Goal: Task Accomplishment & Management: Manage account settings

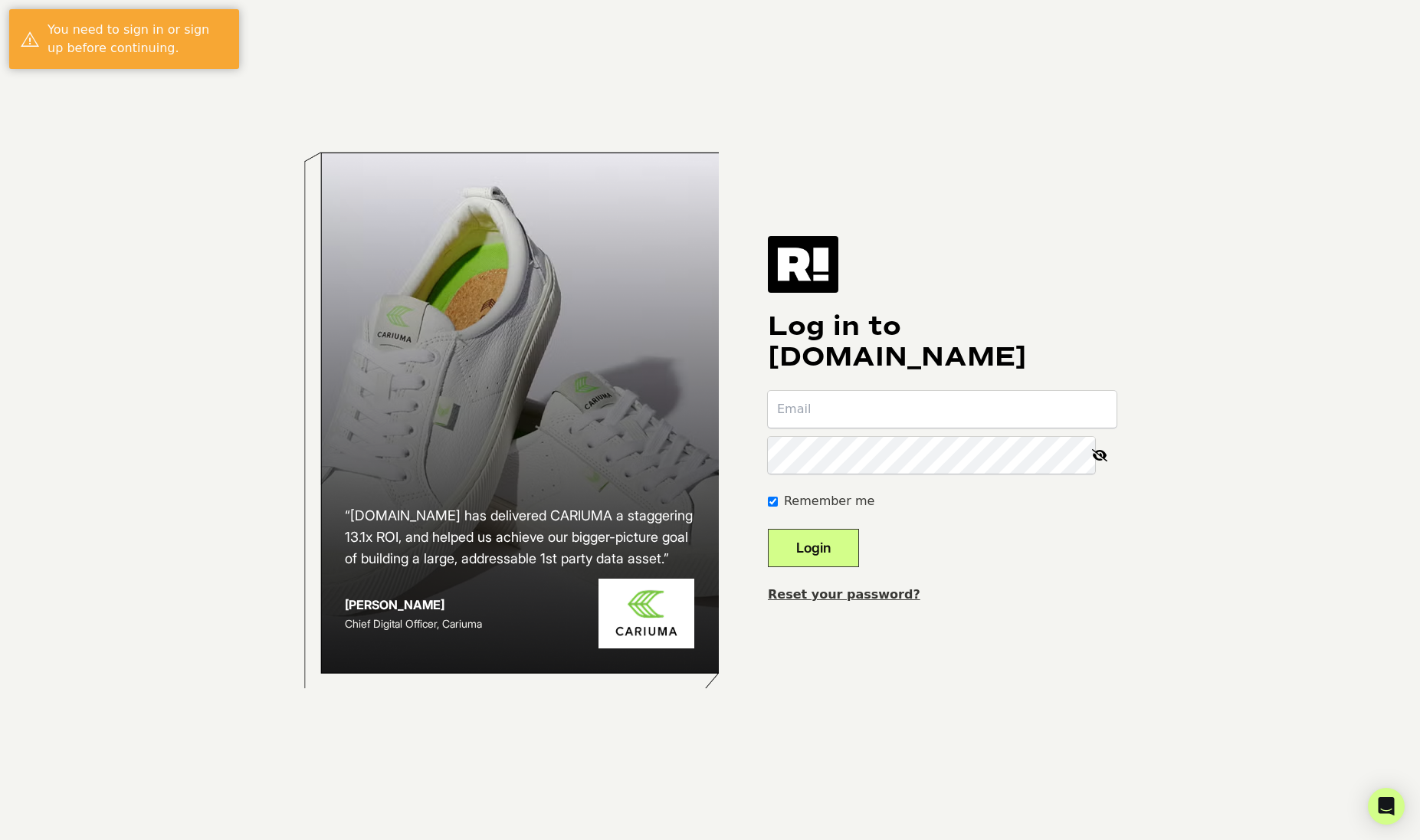
type input "[PERSON_NAME][EMAIL_ADDRESS][DOMAIN_NAME]"
click at [847, 546] on button "Login" at bounding box center [814, 548] width 91 height 39
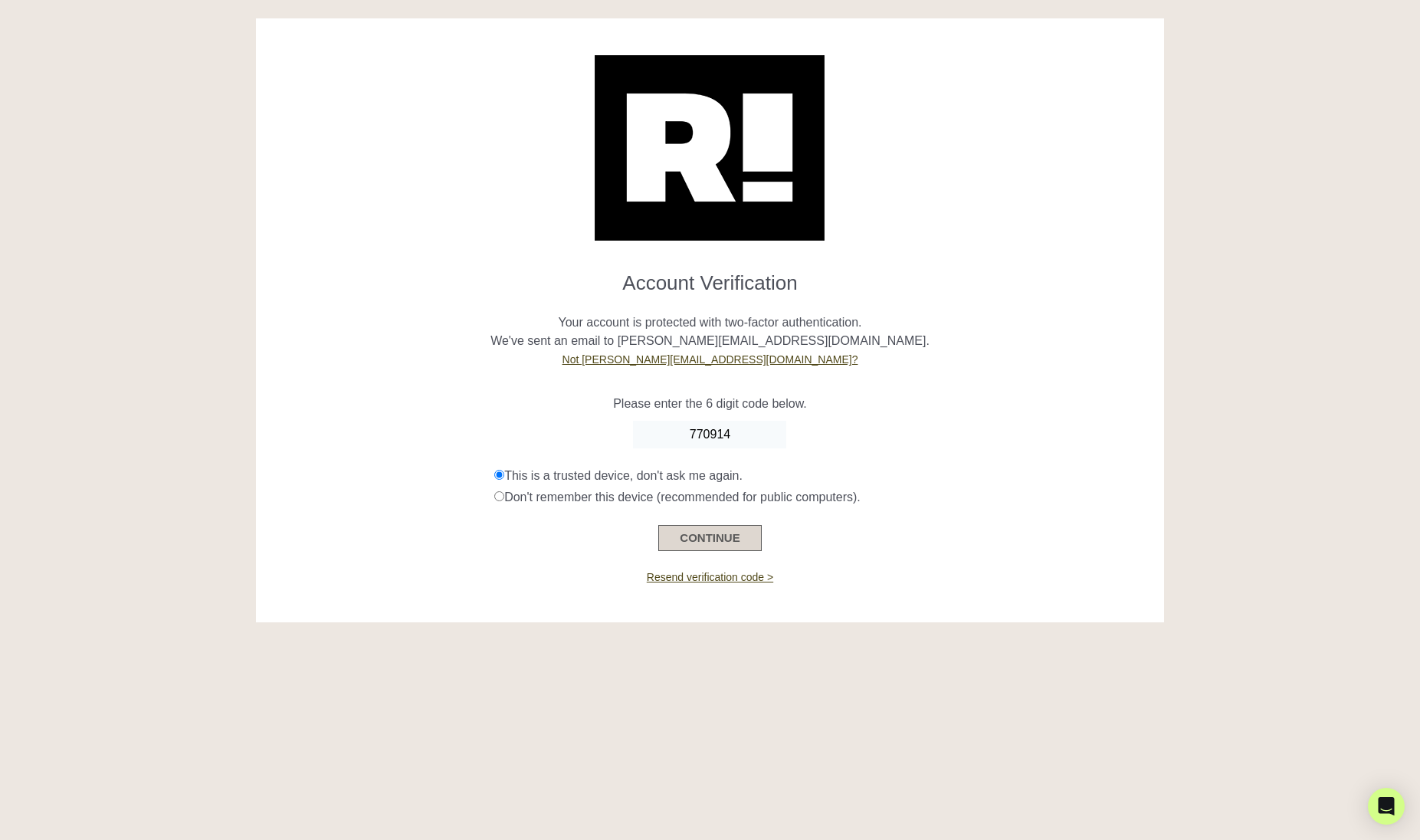
type input "770914"
click at [720, 534] on button "CONTINUE" at bounding box center [710, 538] width 102 height 26
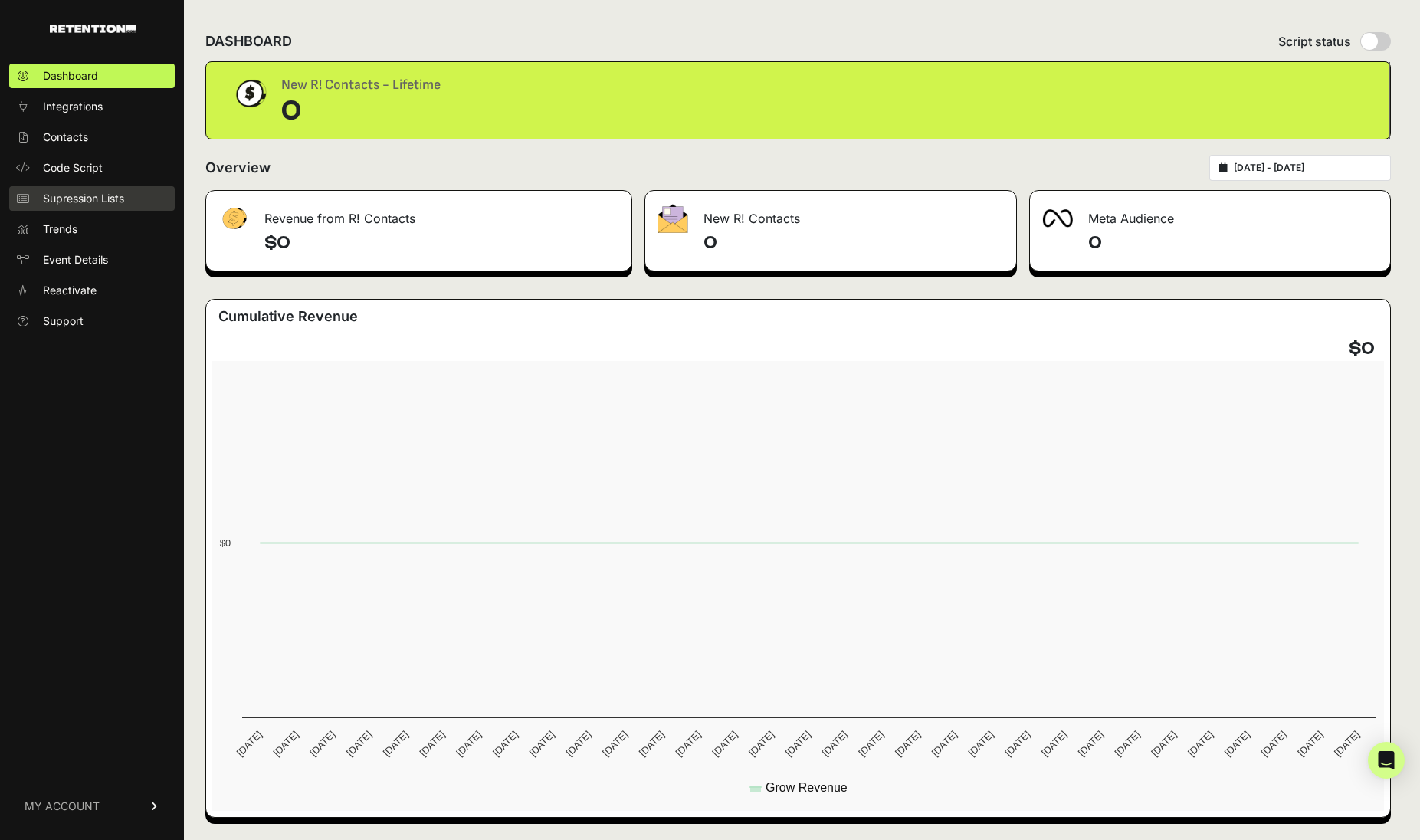
click at [85, 204] on span "Supression Lists" at bounding box center [83, 198] width 81 height 15
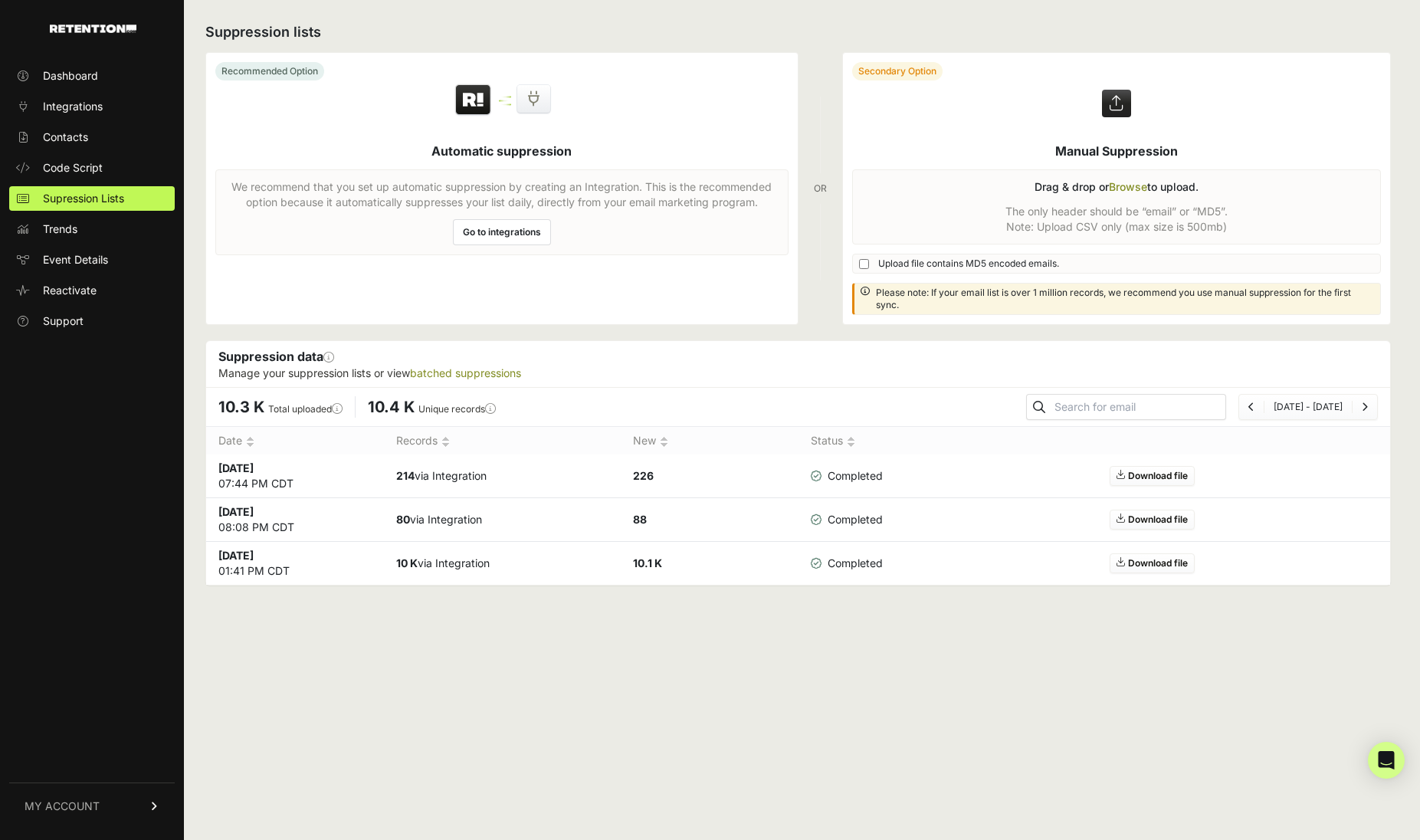
click at [1118, 186] on label at bounding box center [1118, 188] width 548 height 272
click at [0, 0] on input "file" at bounding box center [0, 0] width 0 height 0
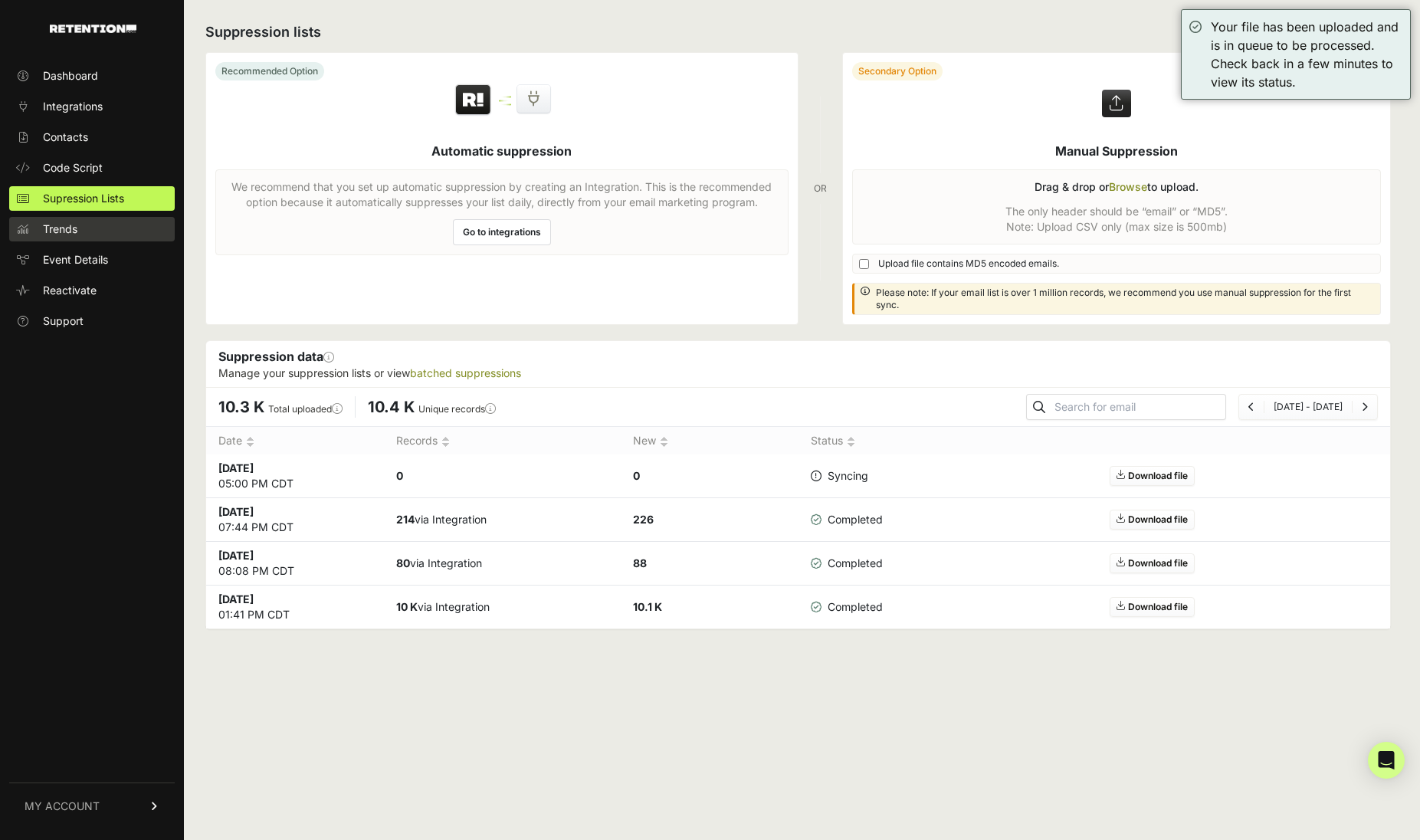
click at [79, 227] on link "Trends" at bounding box center [92, 228] width 165 height 24
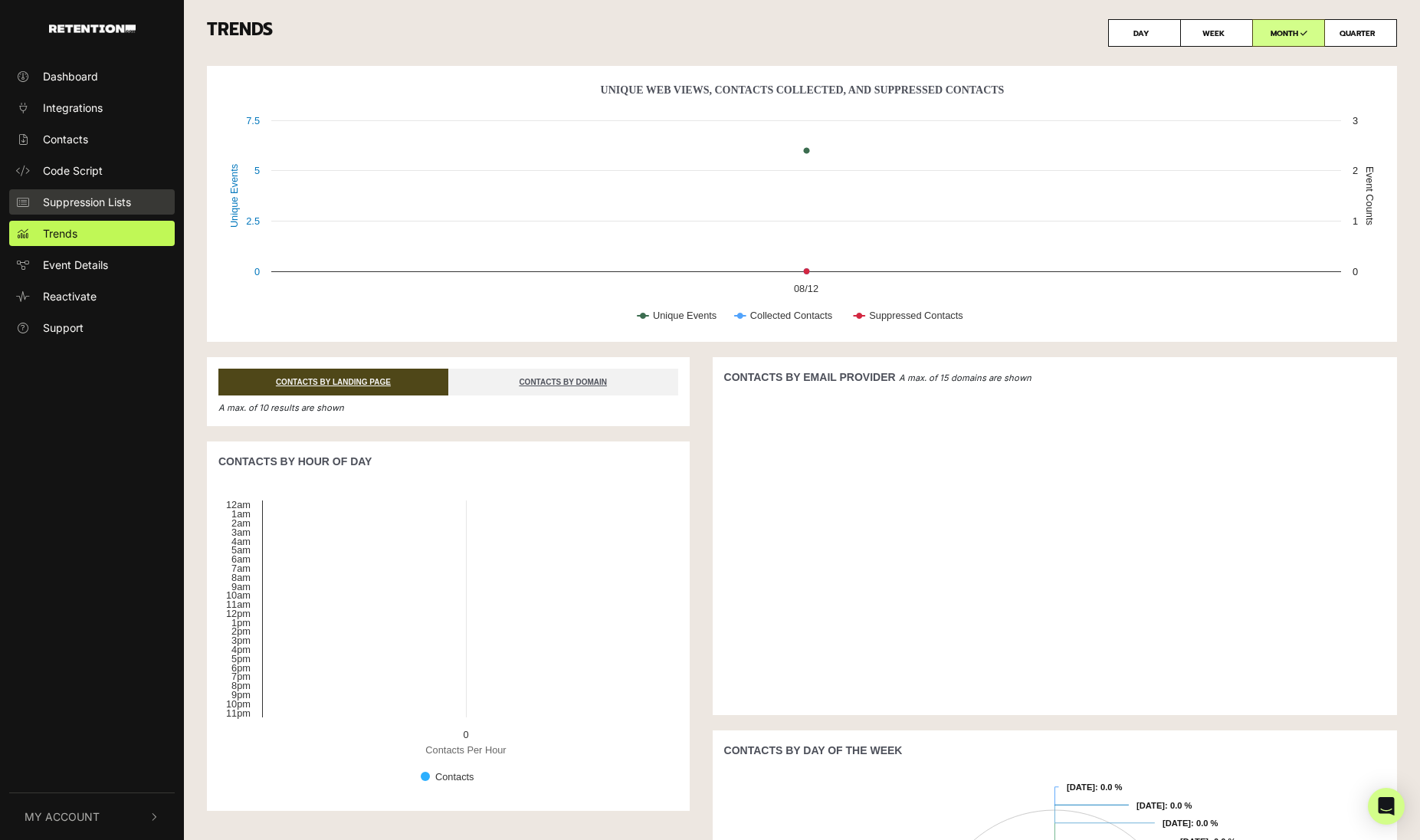
click at [83, 204] on span "Suppression Lists" at bounding box center [87, 202] width 88 height 16
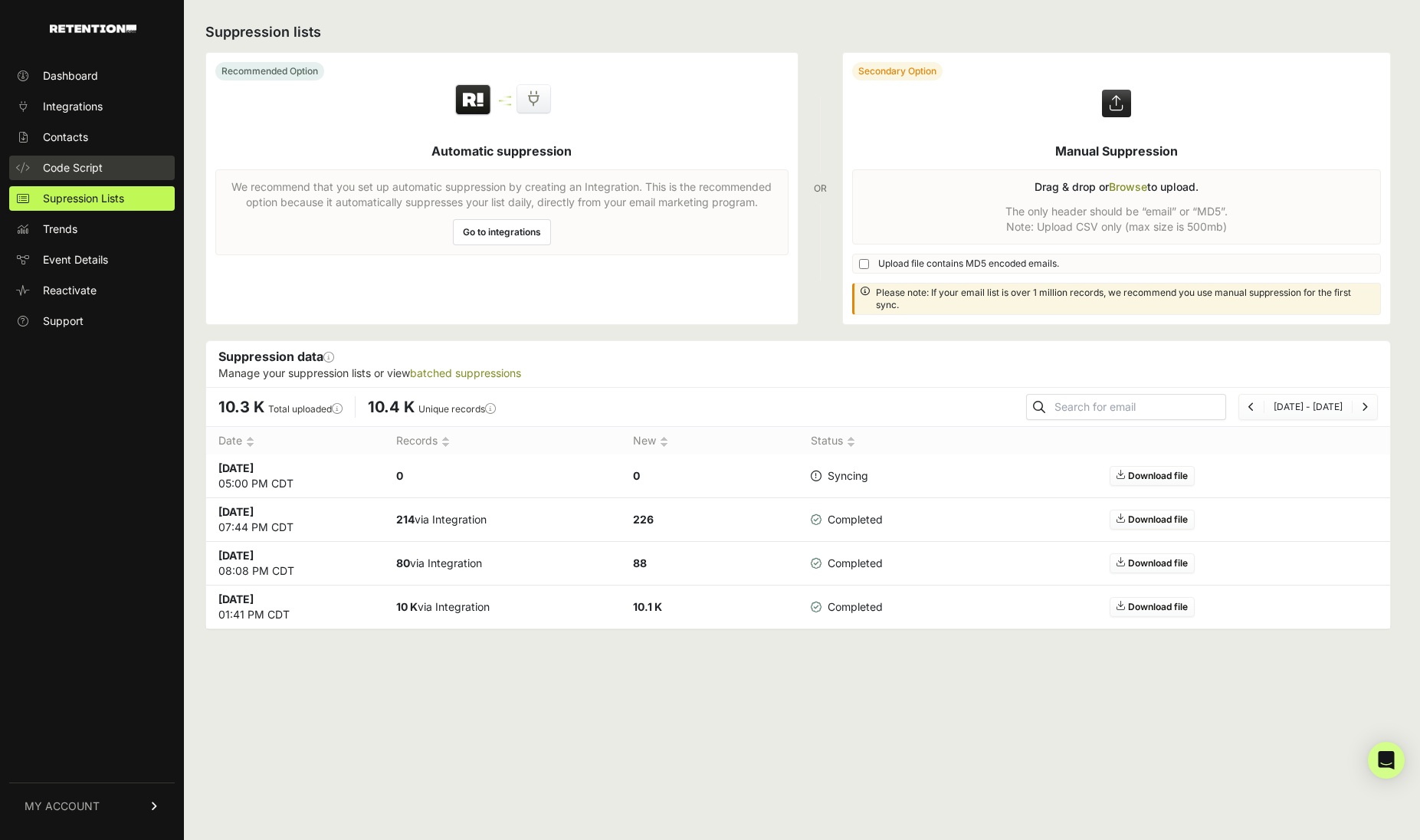
click at [72, 174] on span "Code Script" at bounding box center [73, 167] width 60 height 15
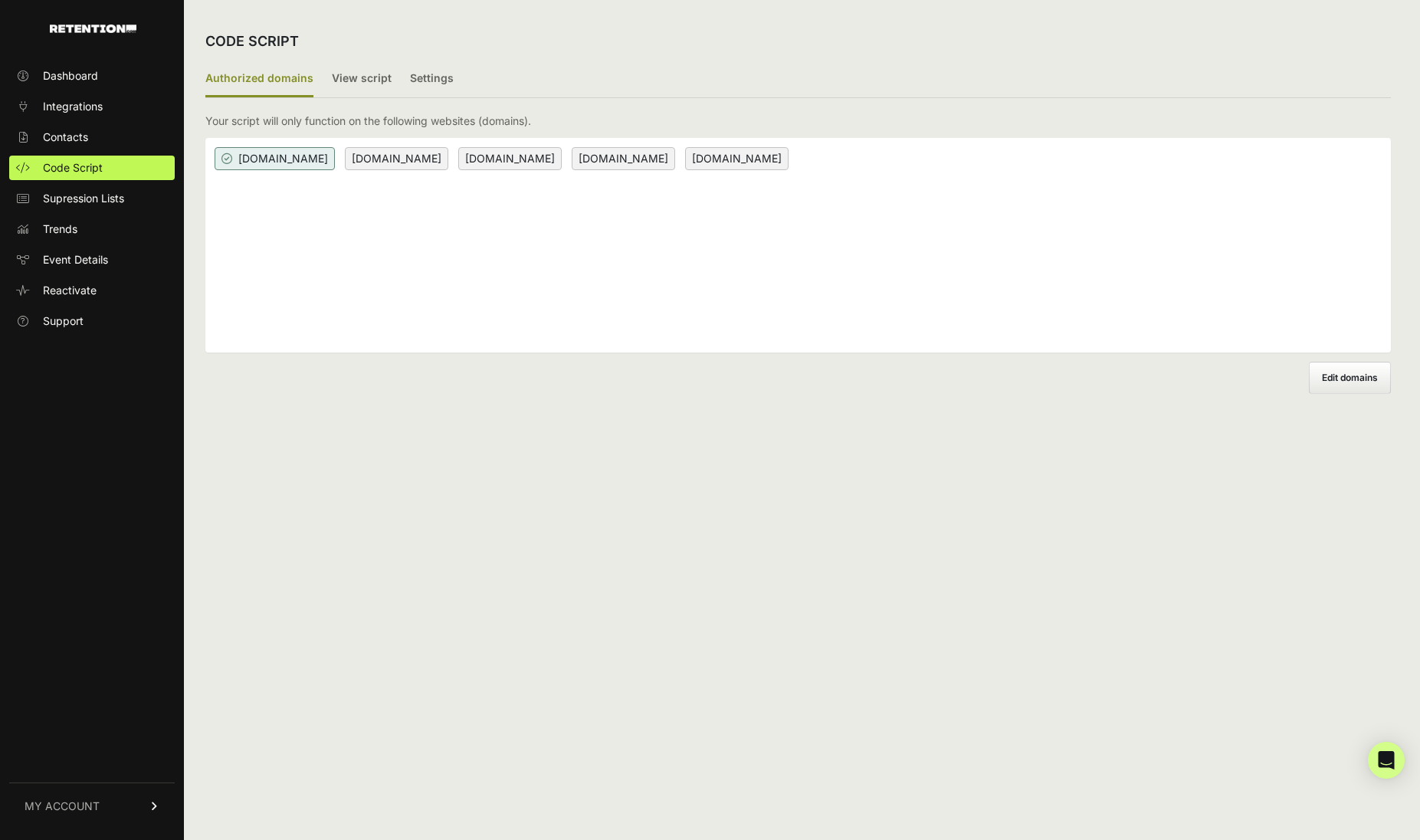
click at [562, 160] on span "[DOMAIN_NAME]" at bounding box center [510, 158] width 103 height 23
click at [562, 157] on span "[DOMAIN_NAME]" at bounding box center [510, 158] width 103 height 23
click at [448, 155] on span "[DOMAIN_NAME]" at bounding box center [396, 158] width 103 height 23
click at [438, 78] on label "Settings" at bounding box center [432, 80] width 43 height 36
click at [0, 0] on input "Settings" at bounding box center [0, 0] width 0 height 0
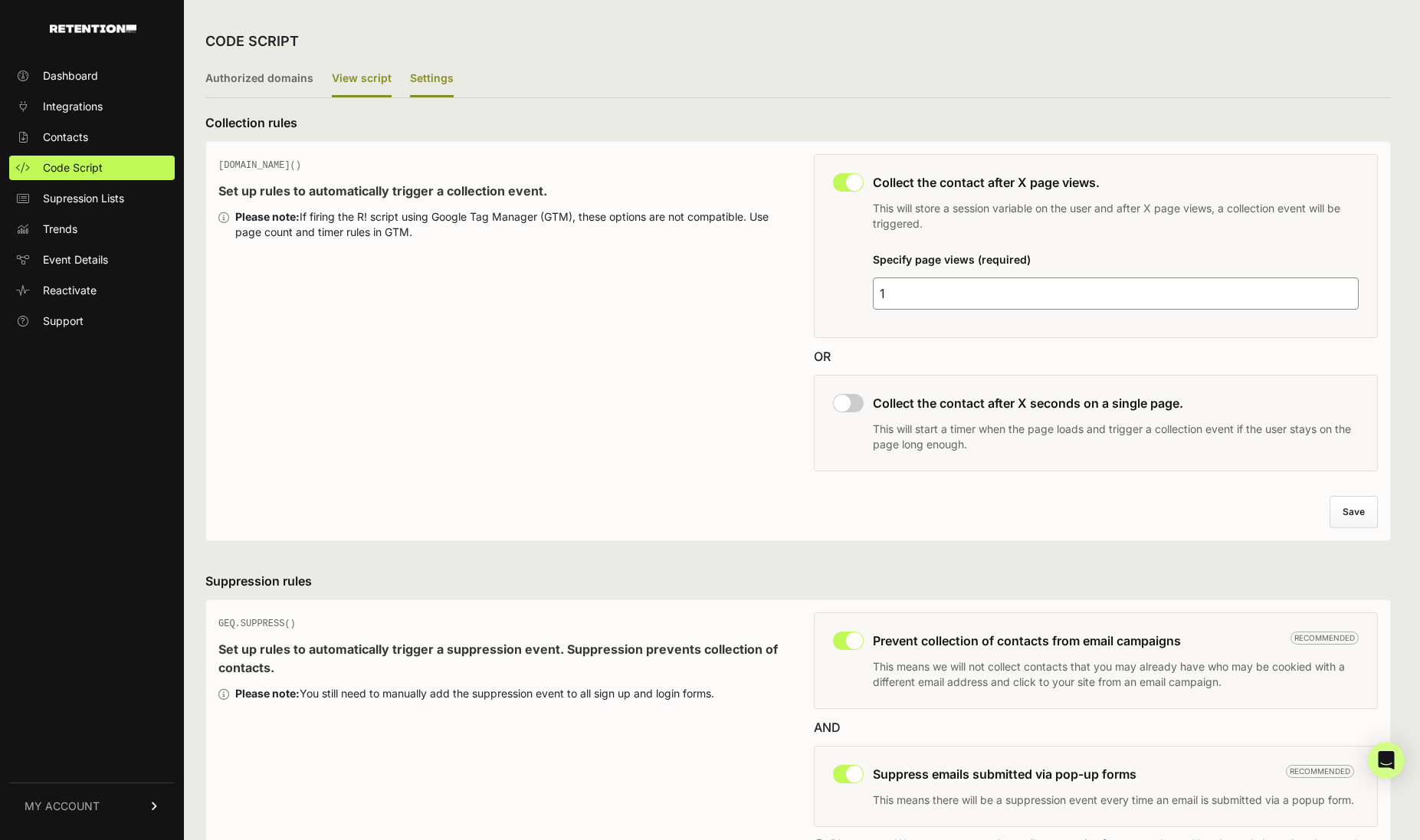
click at [358, 83] on label "View script" at bounding box center [361, 80] width 60 height 36
click at [0, 0] on input "View script" at bounding box center [0, 0] width 0 height 0
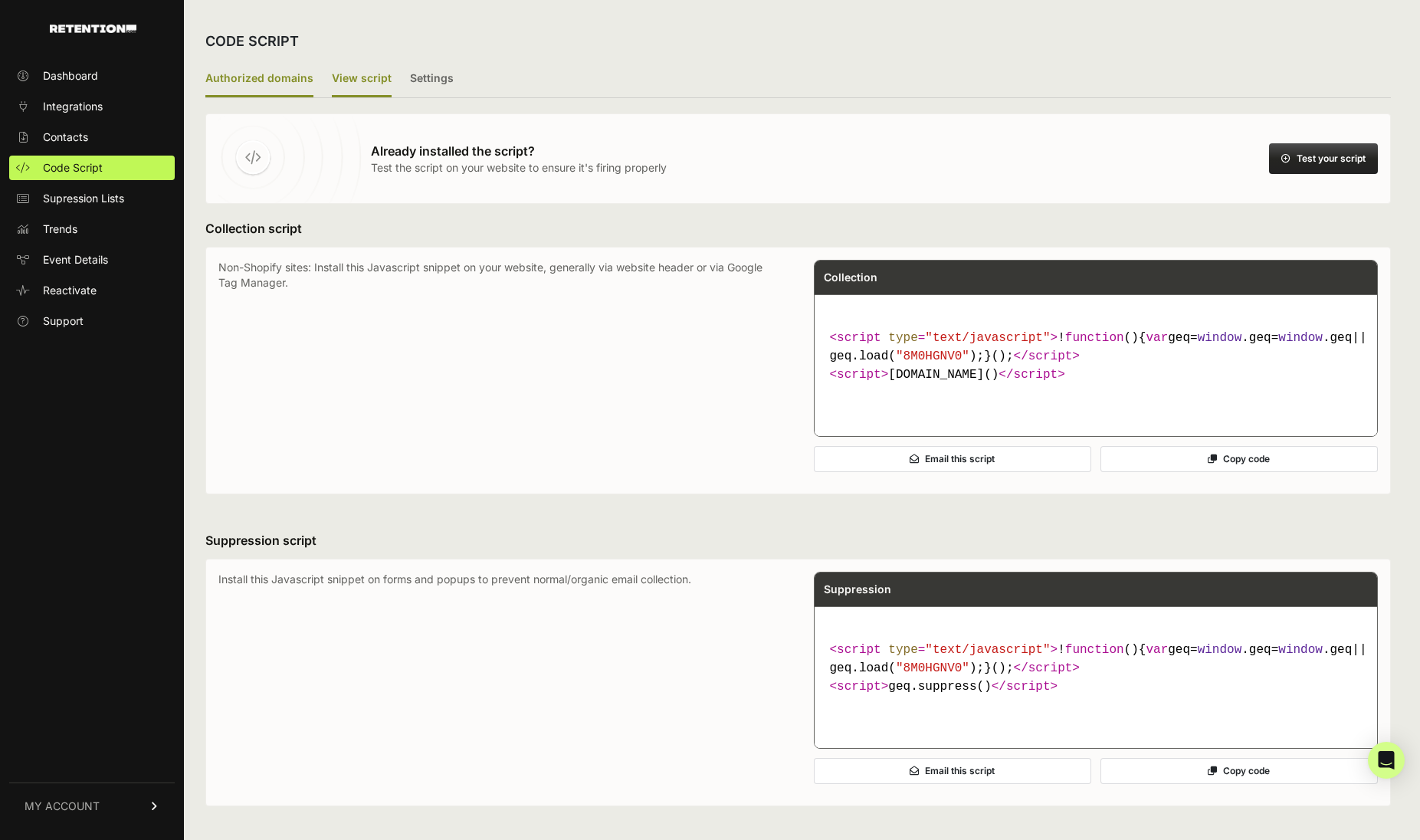
click at [285, 78] on label "Authorized domains" at bounding box center [259, 80] width 108 height 36
click at [0, 0] on input "Authorized domains" at bounding box center [0, 0] width 0 height 0
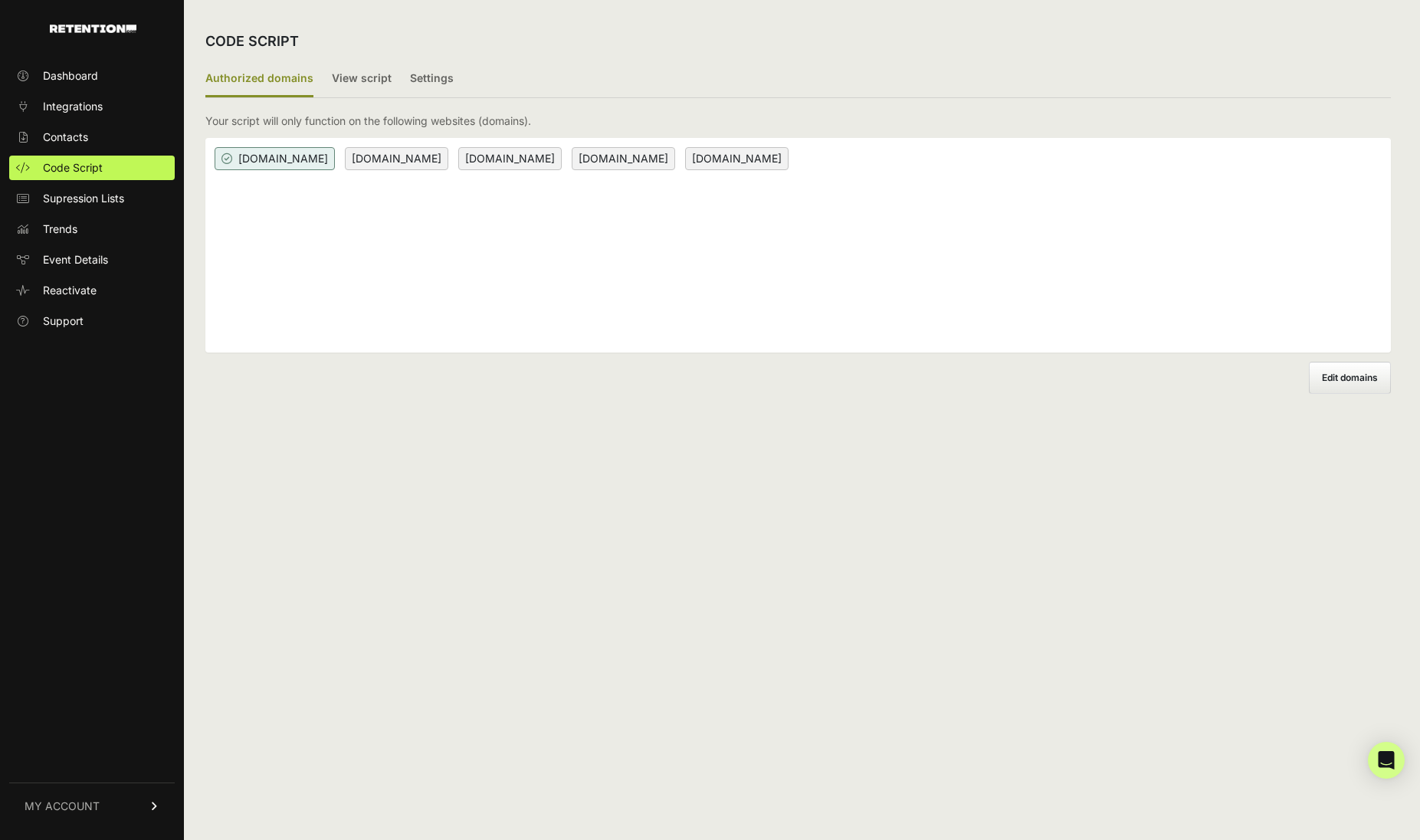
click at [1378, 383] on label "Edit domains" at bounding box center [1350, 377] width 82 height 32
click at [0, 0] on input "Add domain" at bounding box center [0, 0] width 0 height 0
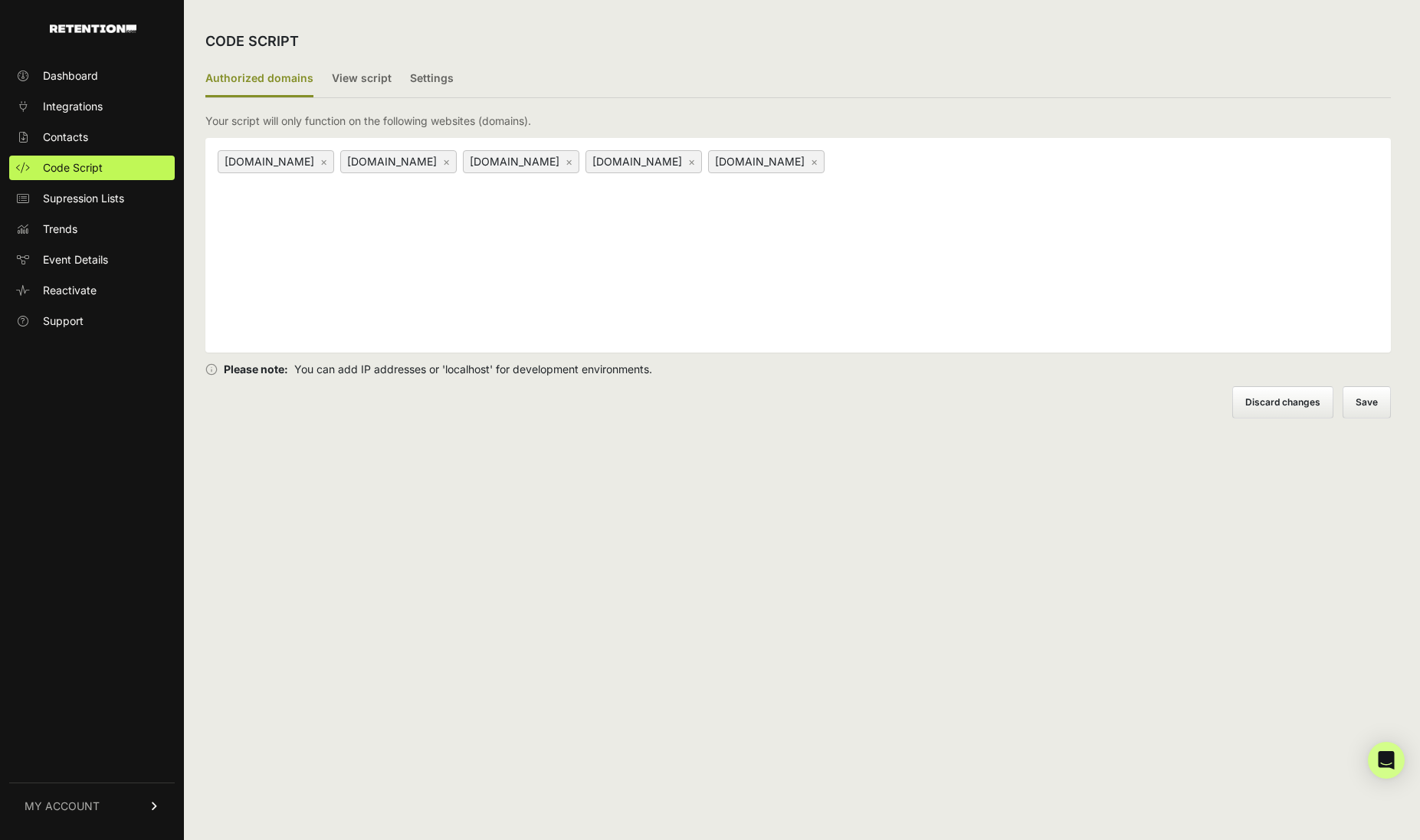
click at [1377, 399] on button "Save" at bounding box center [1366, 402] width 48 height 32
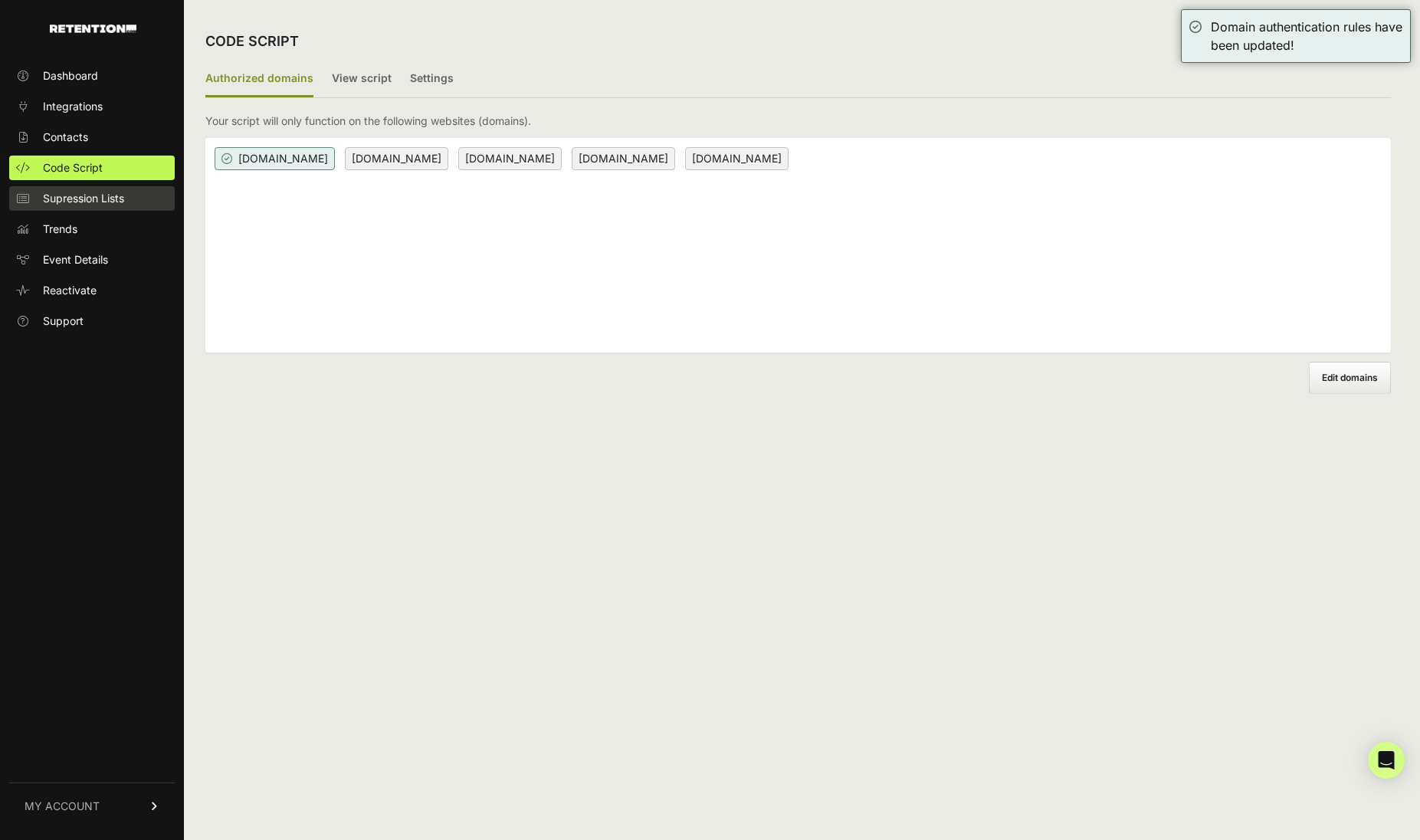
click at [97, 197] on span "Supression Lists" at bounding box center [83, 198] width 81 height 15
